Goal: Task Accomplishment & Management: Use online tool/utility

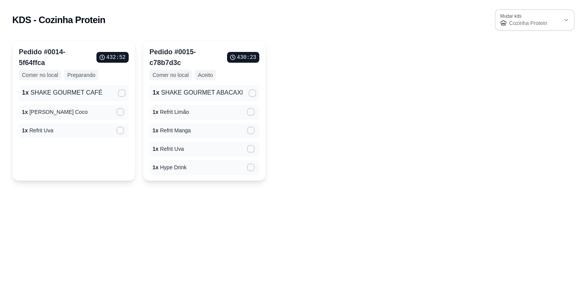
select select "68be54e88ae0f89cf80dc0e8"
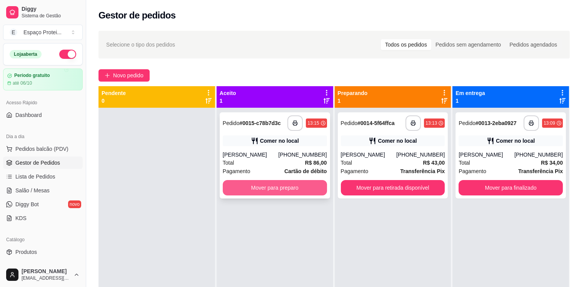
click at [294, 184] on button "Mover para preparo" at bounding box center [275, 187] width 104 height 15
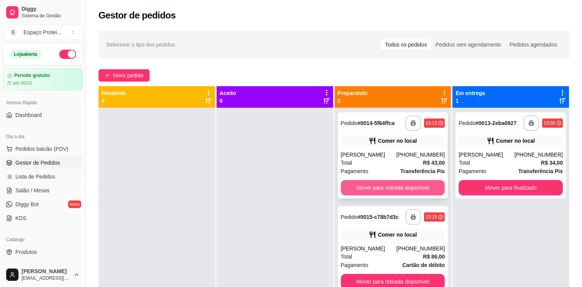
click at [369, 188] on button "Mover para retirada disponível" at bounding box center [393, 187] width 104 height 15
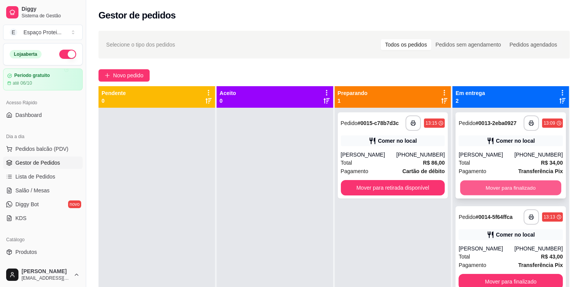
click at [475, 187] on button "Mover para finalizado" at bounding box center [510, 187] width 101 height 15
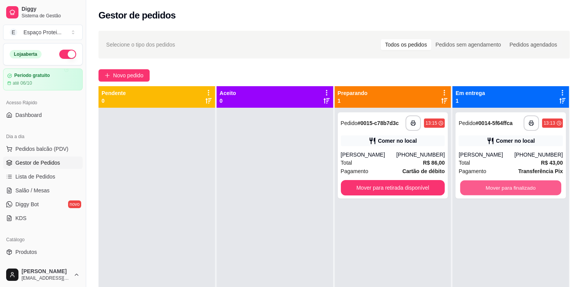
click at [475, 187] on button "Mover para finalizado" at bounding box center [510, 187] width 101 height 15
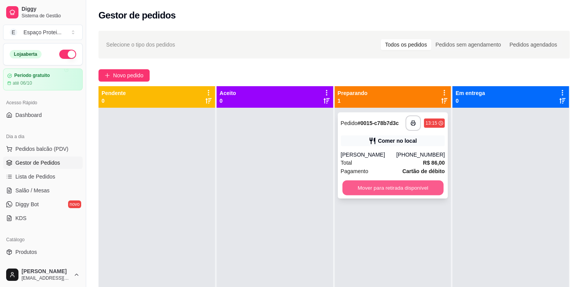
click at [404, 187] on button "Mover para retirada disponível" at bounding box center [392, 187] width 101 height 15
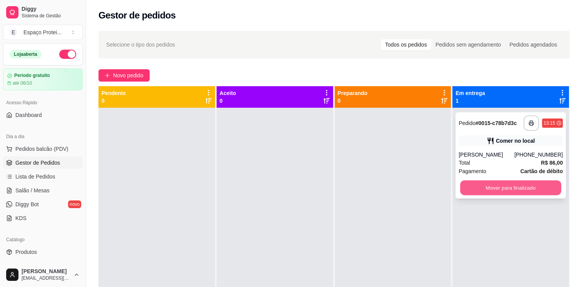
click at [481, 188] on button "Mover para finalizado" at bounding box center [510, 187] width 101 height 15
